Goal: Task Accomplishment & Management: Complete application form

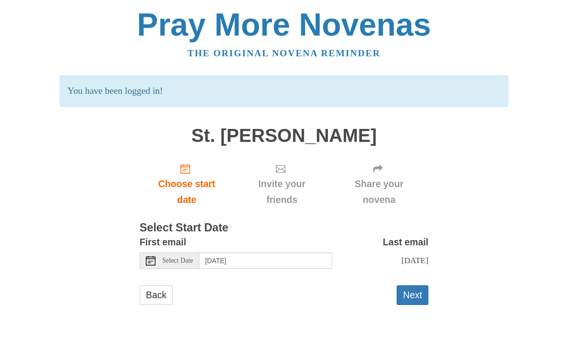
click at [421, 292] on button "Next" at bounding box center [413, 295] width 32 height 20
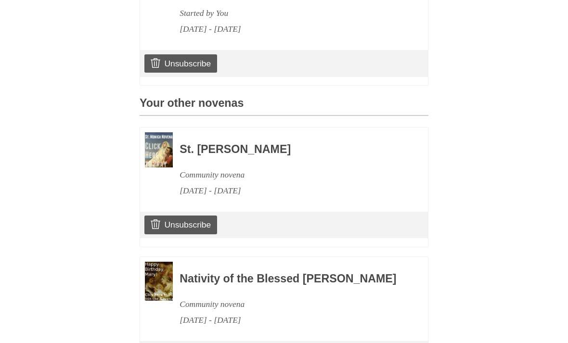
scroll to position [397, 0]
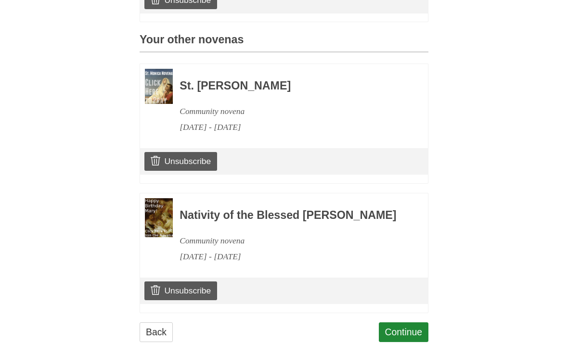
click at [412, 338] on link "Continue" at bounding box center [404, 332] width 50 height 20
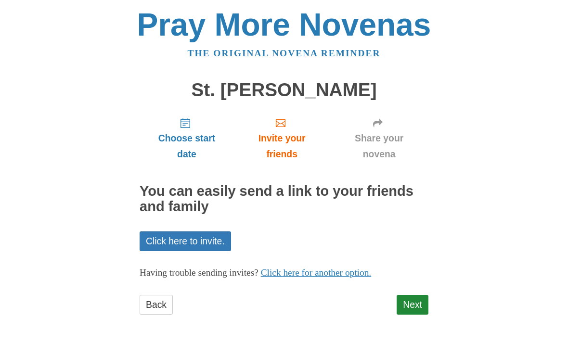
click at [414, 305] on link "Next" at bounding box center [413, 305] width 32 height 20
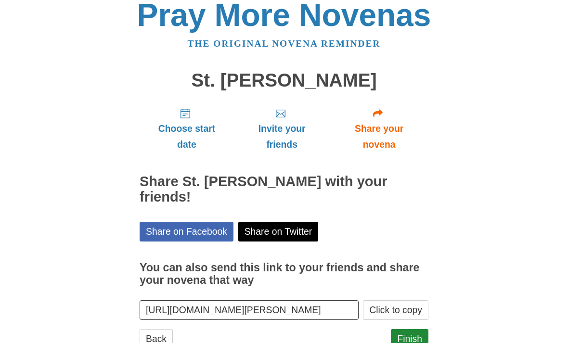
scroll to position [25, 0]
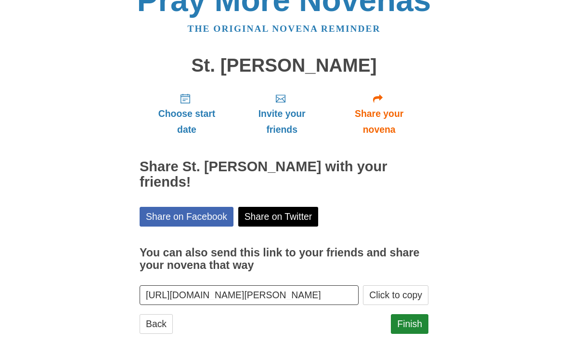
click at [412, 314] on link "Finish" at bounding box center [410, 324] width 38 height 20
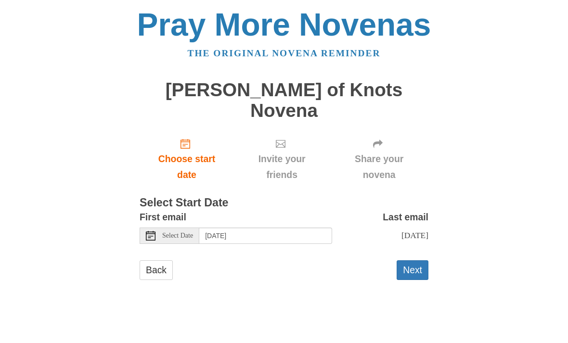
click at [417, 260] on button "Next" at bounding box center [413, 270] width 32 height 20
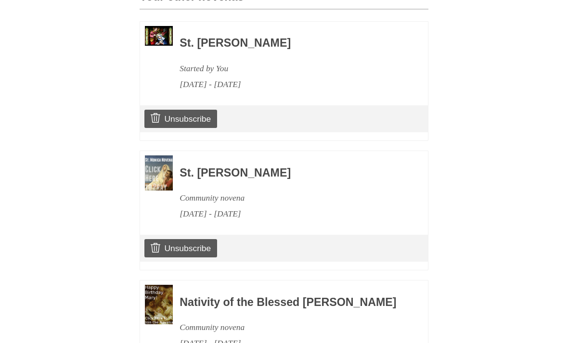
scroll to position [525, 0]
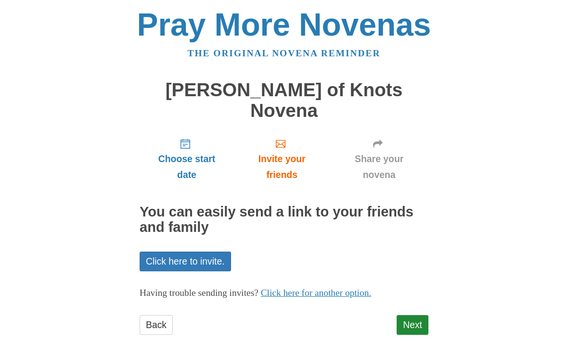
click at [412, 315] on link "Next" at bounding box center [413, 325] width 32 height 20
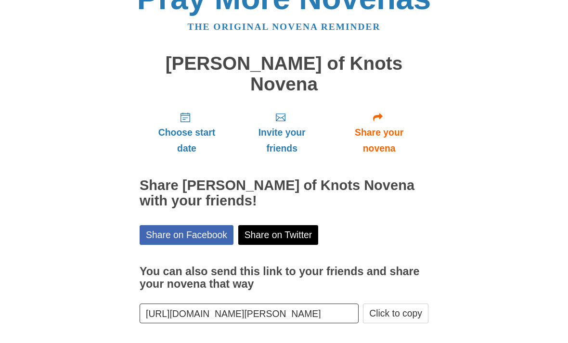
scroll to position [9, 0]
